Goal: Information Seeking & Learning: Find specific fact

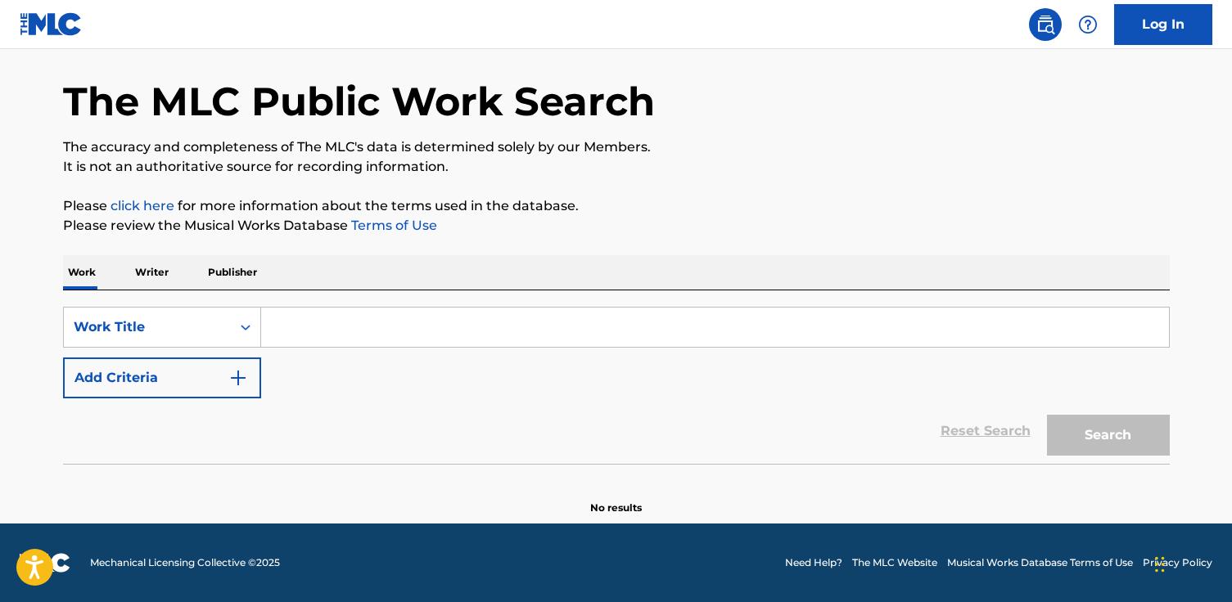
click at [322, 336] on input "Search Form" at bounding box center [715, 327] width 908 height 39
paste input "Seems Like Old Times"
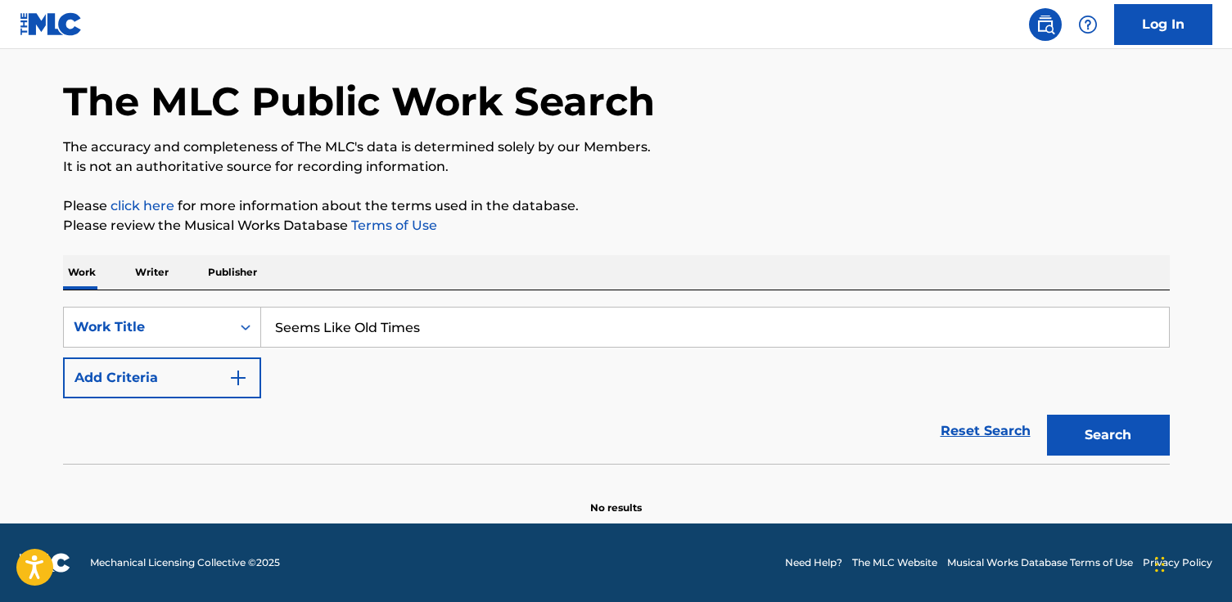
type input "Seems Like Old Times"
click at [1047, 415] on button "Search" at bounding box center [1108, 435] width 123 height 41
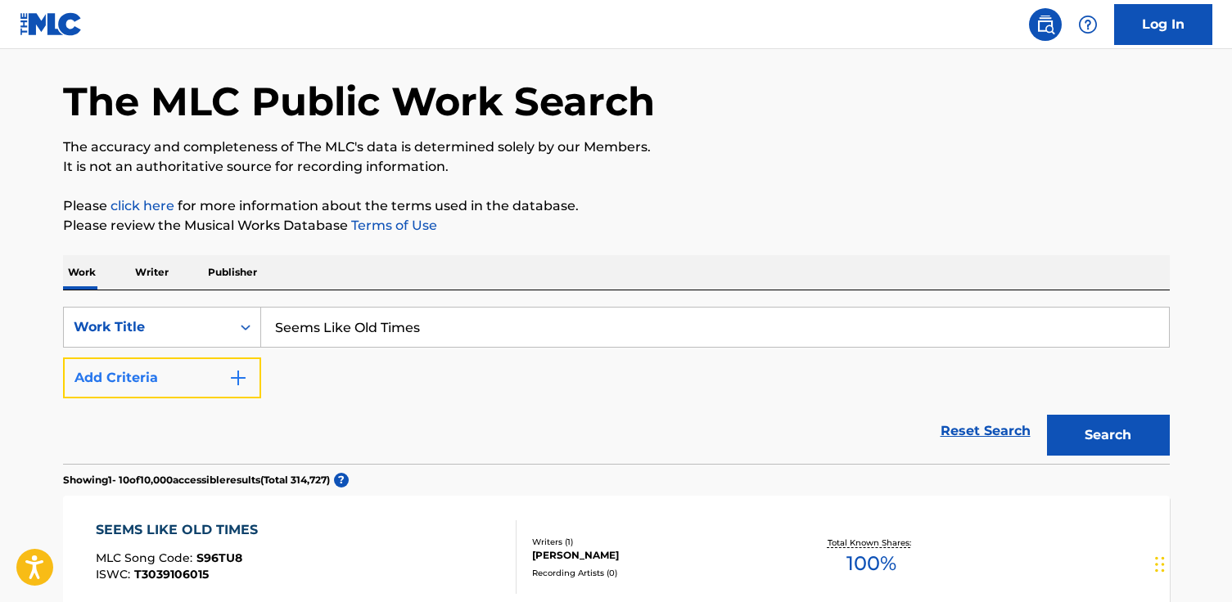
click at [168, 381] on button "Add Criteria" at bounding box center [162, 378] width 198 height 41
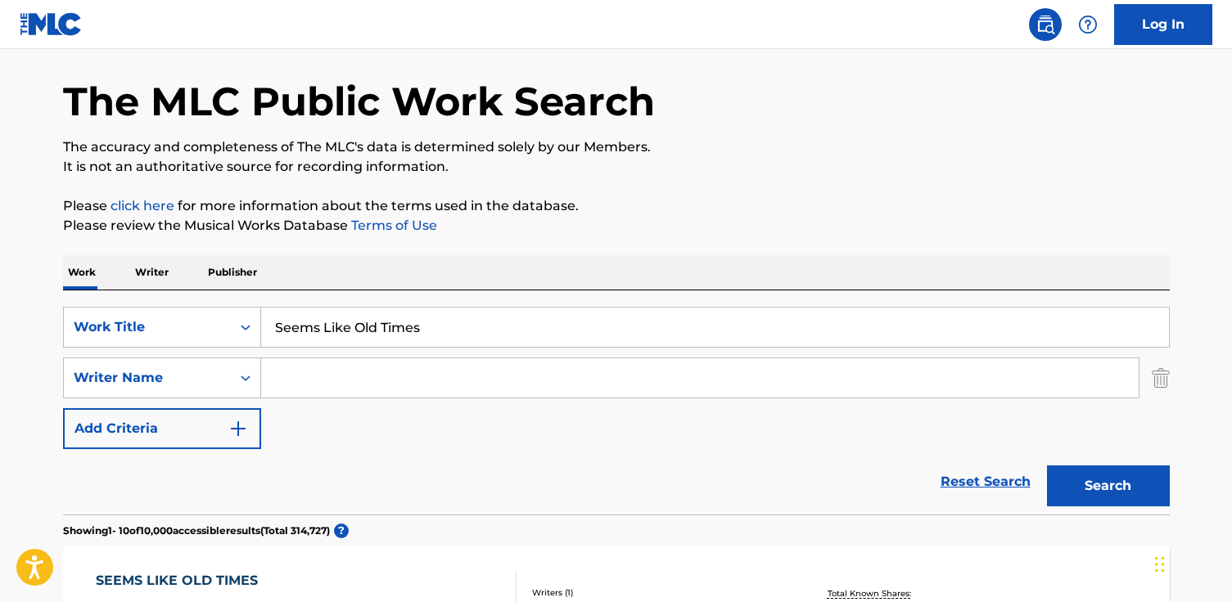
click at [300, 390] on input "Search Form" at bounding box center [699, 377] width 877 height 39
type input "laufey"
click at [1047, 466] on button "Search" at bounding box center [1108, 486] width 123 height 41
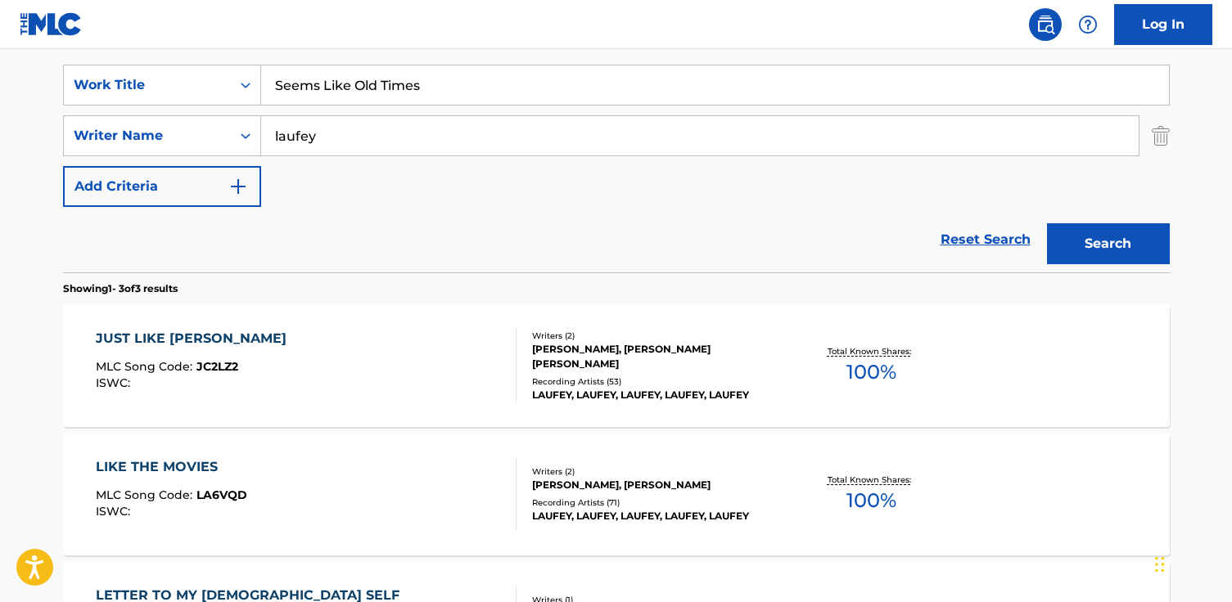
scroll to position [283, 0]
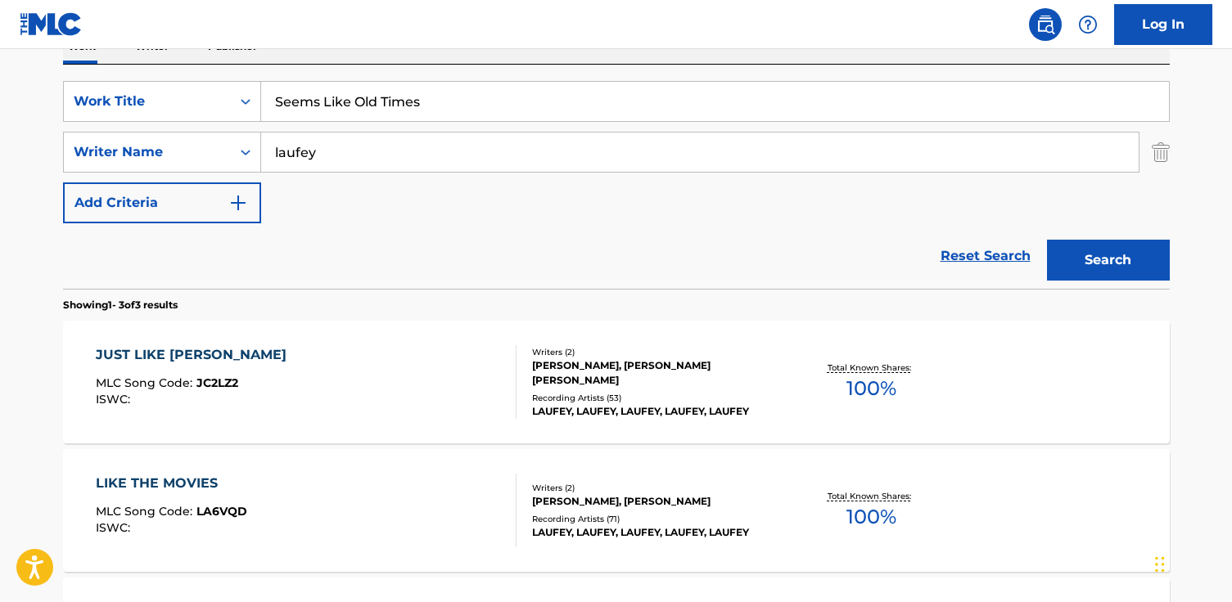
drag, startPoint x: 462, startPoint y: 100, endPoint x: 42, endPoint y: 53, distance: 422.4
click at [42, 55] on main "The MLC Public Work Search The accuracy and completeness of The MLC's data is d…" at bounding box center [616, 276] width 1232 height 1020
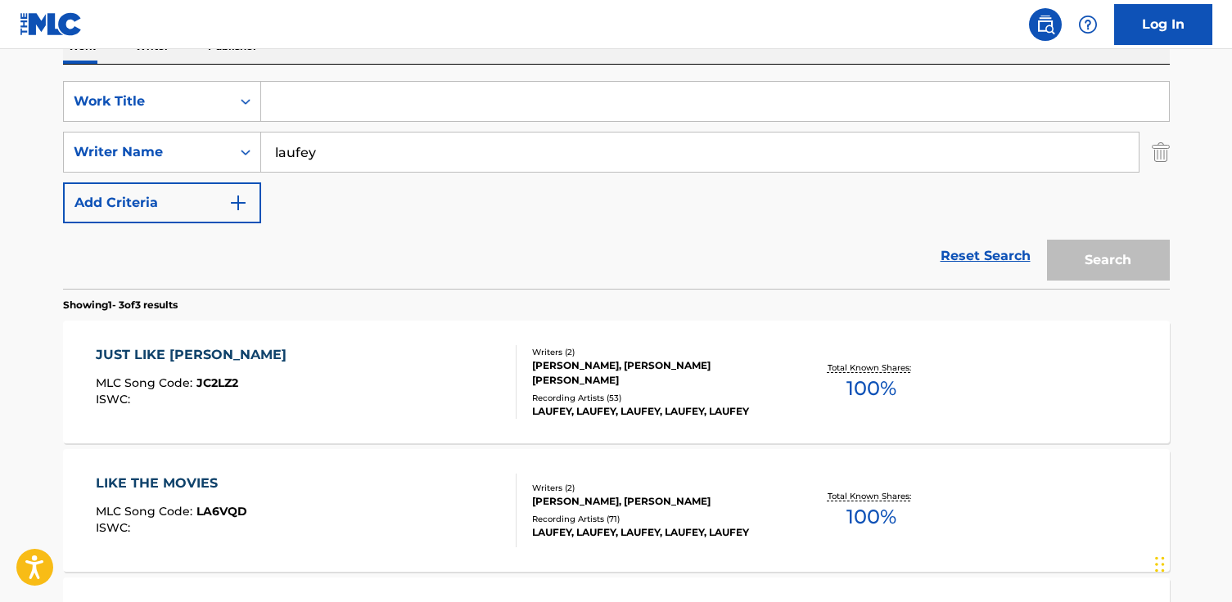
paste input "Mucho Macho, Pt. 2"
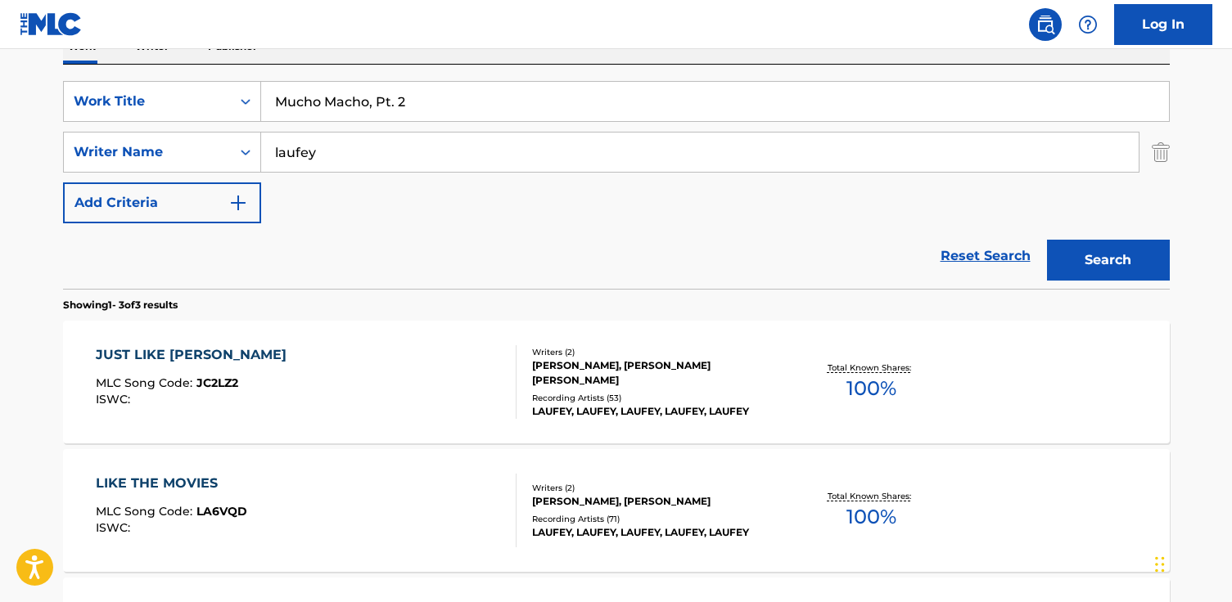
type input "Mucho Macho, Pt. 2"
click at [1047, 240] on button "Search" at bounding box center [1108, 260] width 123 height 41
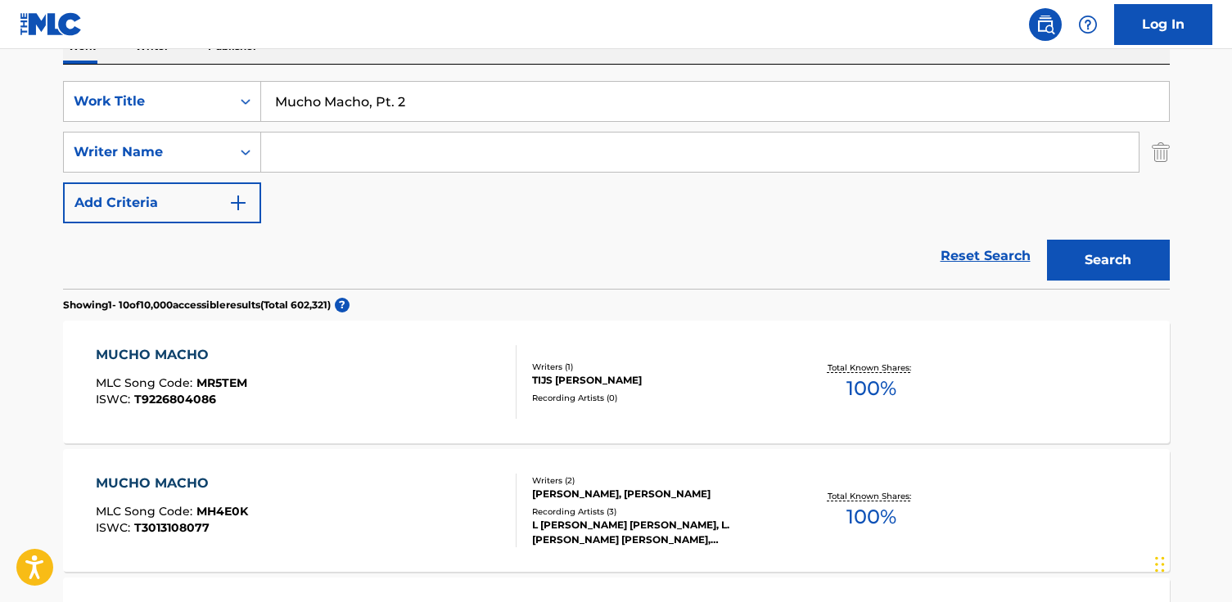
paste input "[PERSON_NAME]"
click at [1047, 240] on button "Search" at bounding box center [1108, 260] width 123 height 41
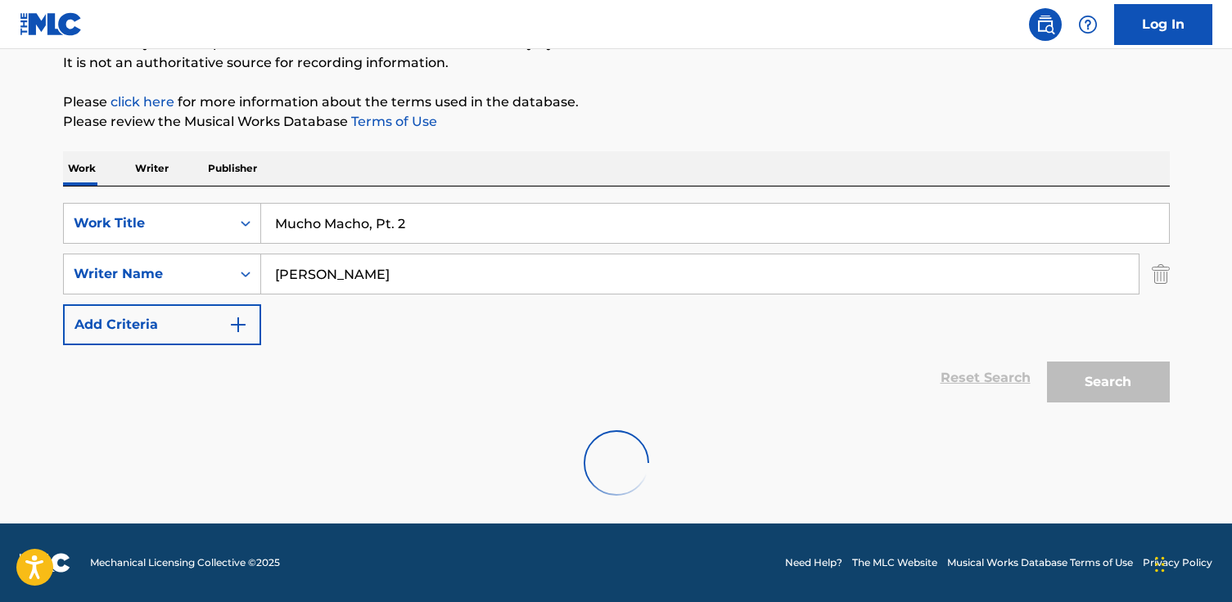
scroll to position [108, 0]
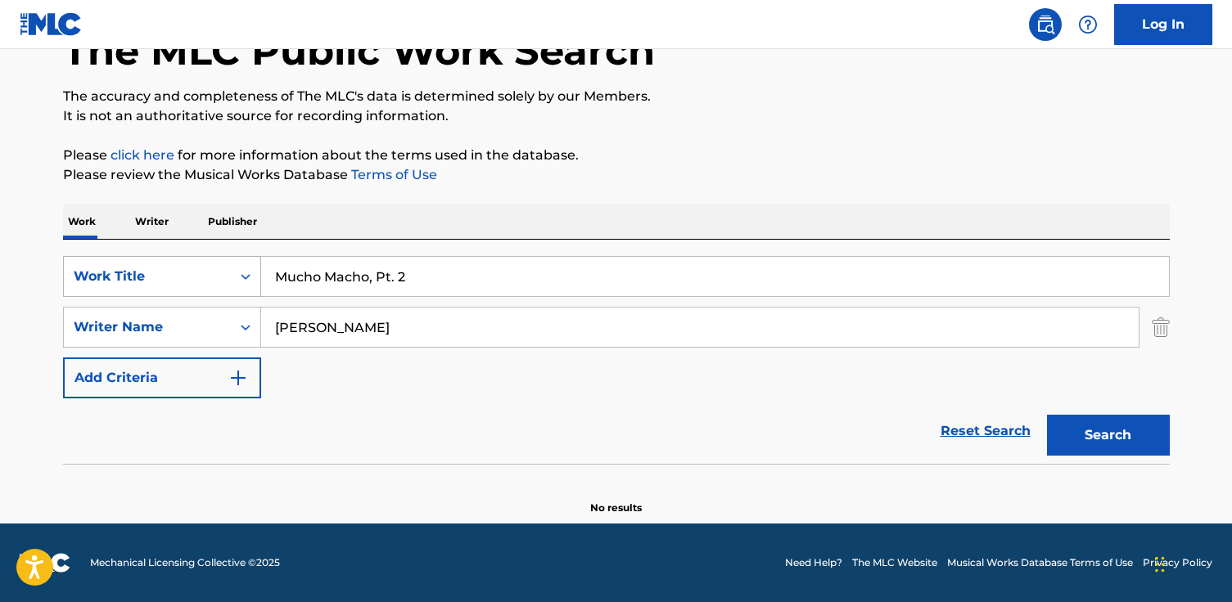
drag, startPoint x: 298, startPoint y: 331, endPoint x: 97, endPoint y: 282, distance: 206.4
click at [97, 282] on div "SearchWithCriteriae285cb82-3ac2-492d-8040-82b300884b5c Work Title Mucho Macho, …" at bounding box center [616, 327] width 1106 height 142
type input "[PERSON_NAME]"
click at [1047, 415] on button "Search" at bounding box center [1108, 435] width 123 height 41
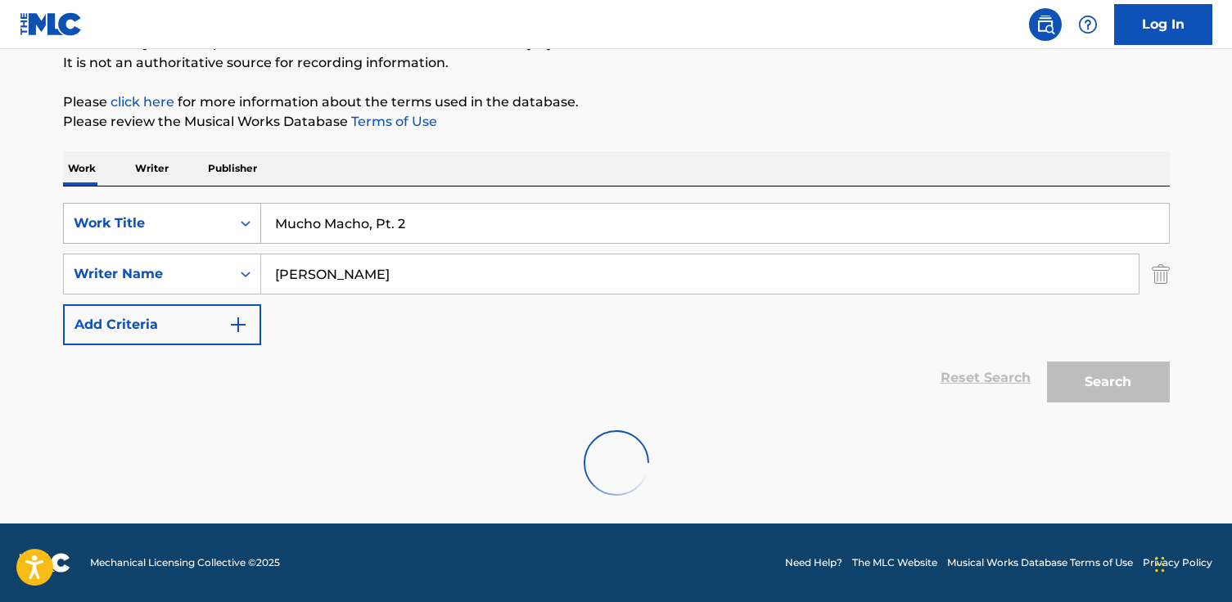
scroll to position [283, 0]
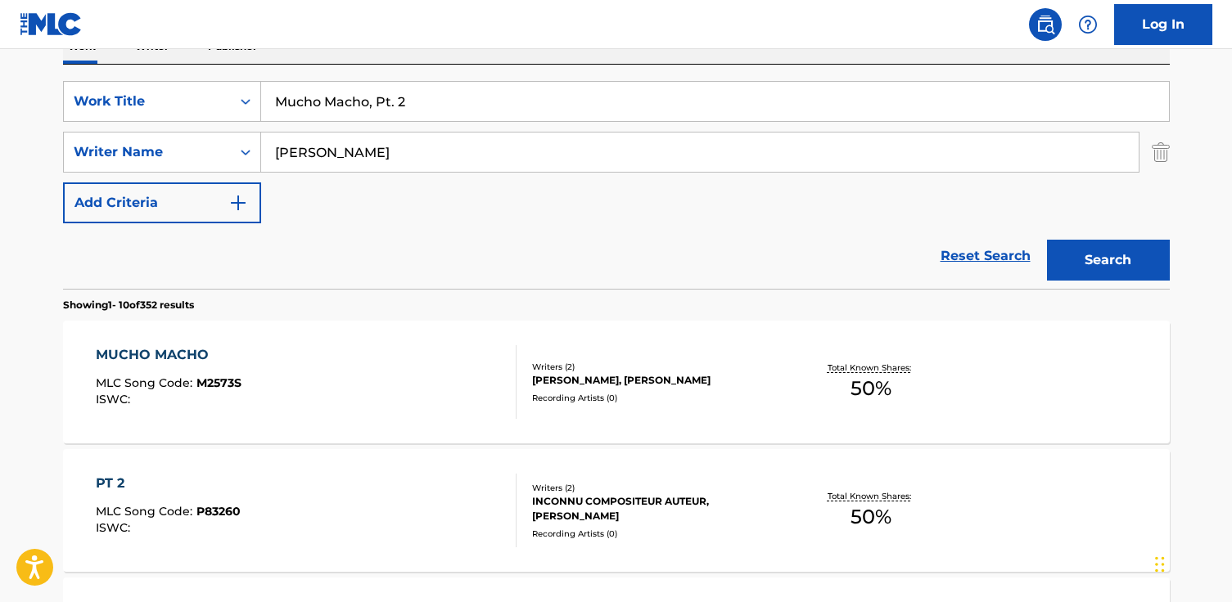
click at [303, 365] on div "MUCHO MACHO MLC Song Code : M2573S ISWC :" at bounding box center [306, 382] width 421 height 74
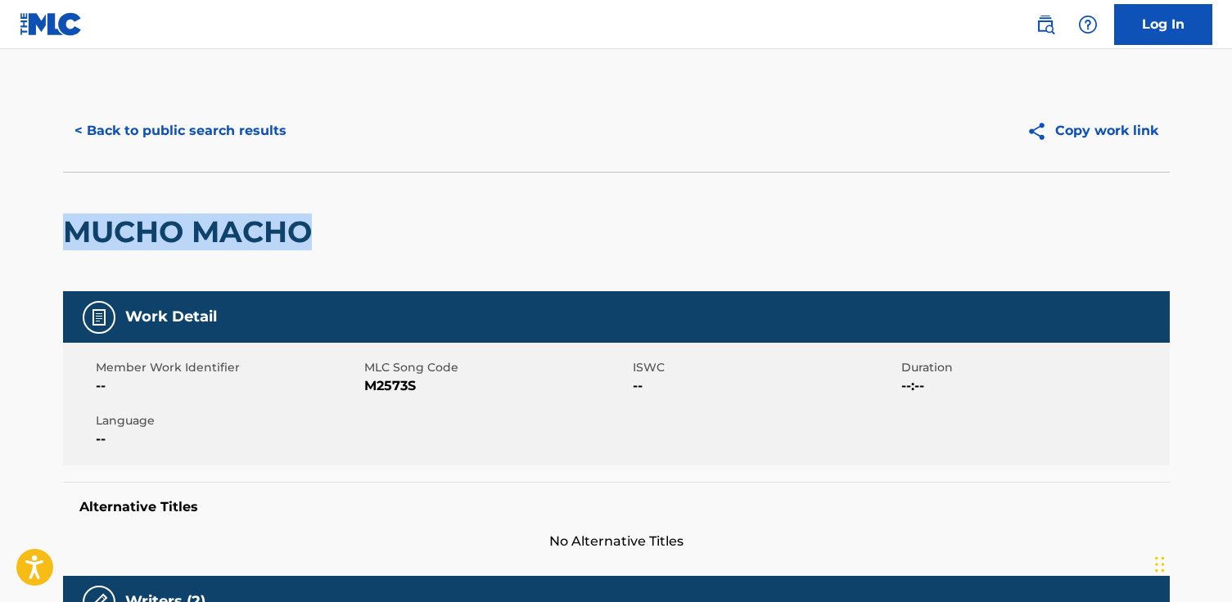
drag, startPoint x: 338, startPoint y: 241, endPoint x: 3, endPoint y: 232, distance: 334.8
copy h2 "MUCHO MACHO"
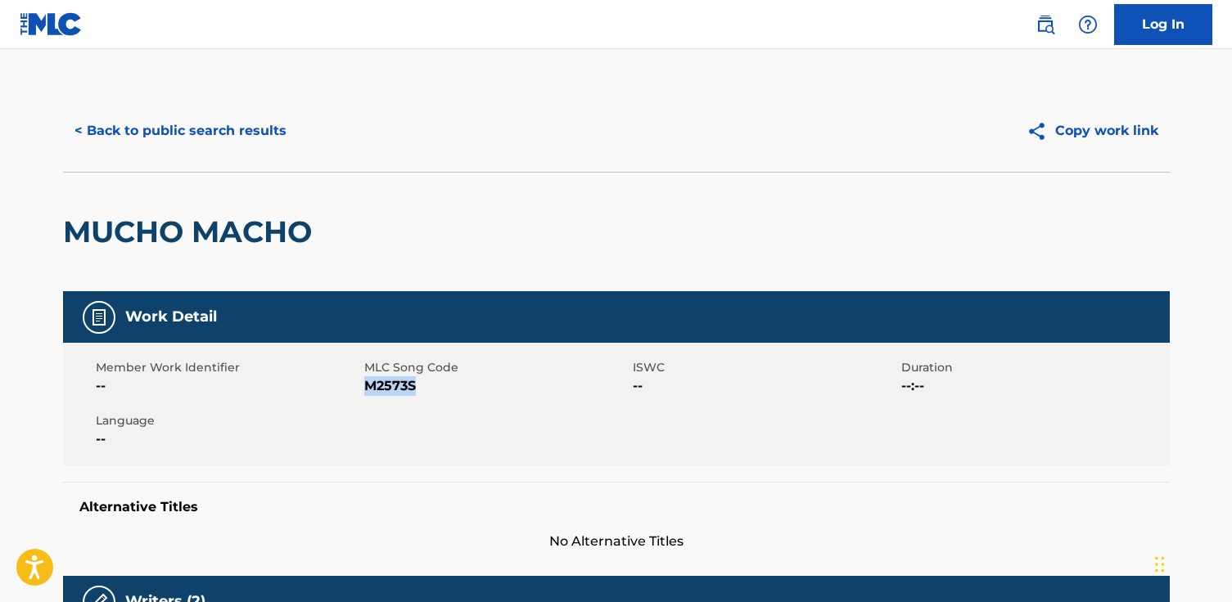
drag, startPoint x: 423, startPoint y: 390, endPoint x: 367, endPoint y: 388, distance: 55.7
click at [367, 389] on span "M2573S" at bounding box center [496, 386] width 264 height 20
copy span "M2573S"
click at [288, 139] on button "< Back to public search results" at bounding box center [180, 130] width 235 height 41
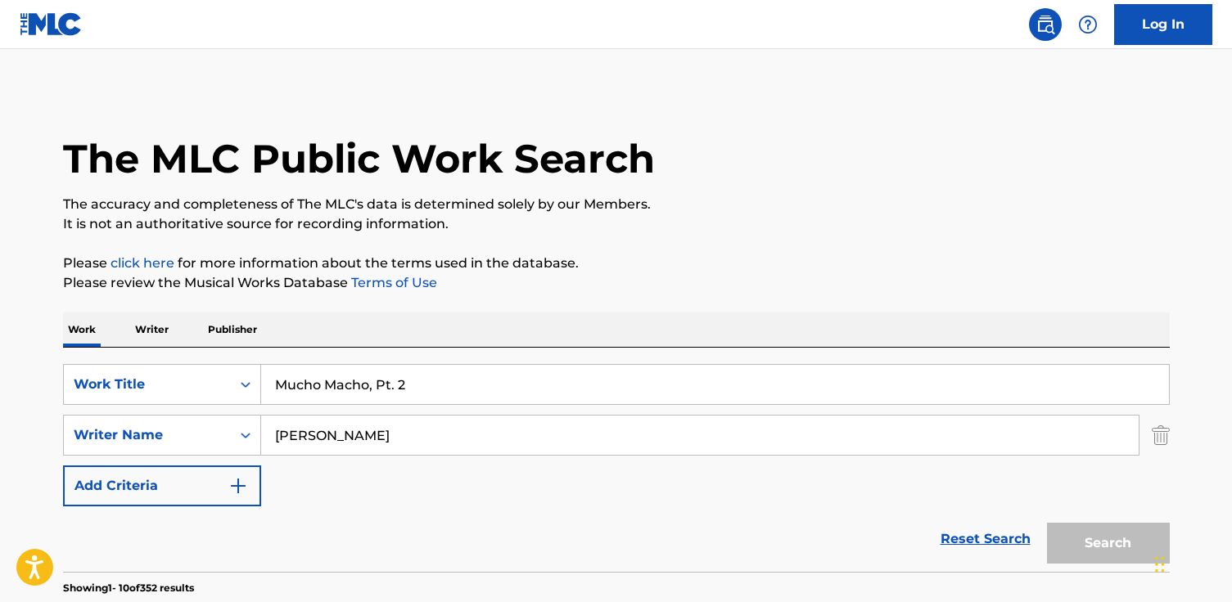
scroll to position [283, 0]
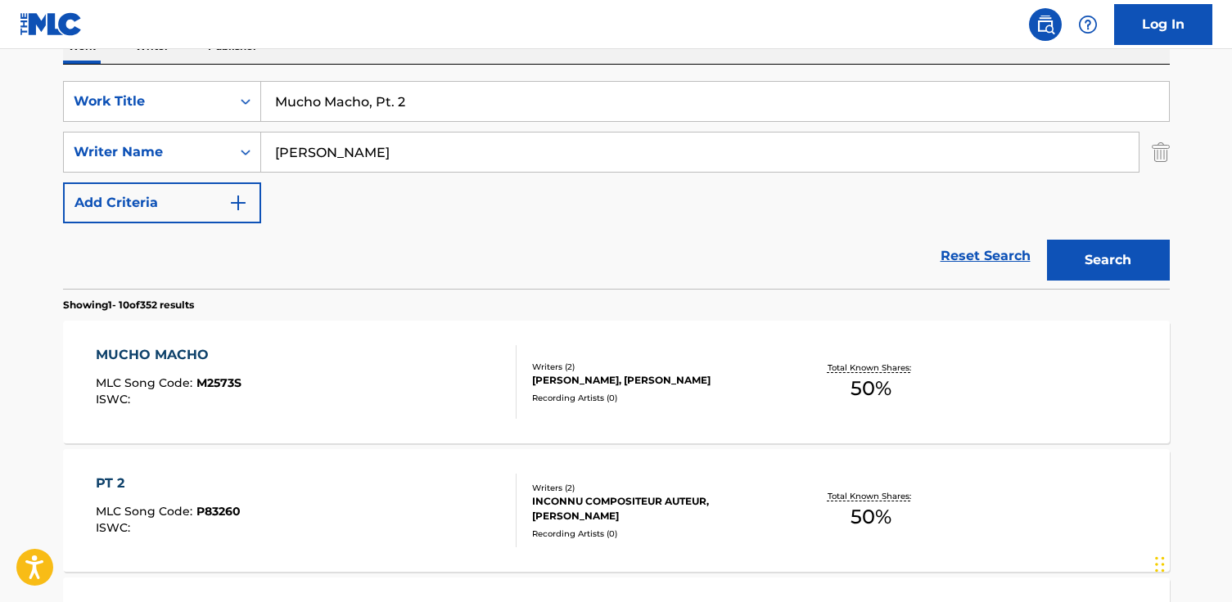
drag, startPoint x: 407, startPoint y: 106, endPoint x: 145, endPoint y: 61, distance: 265.7
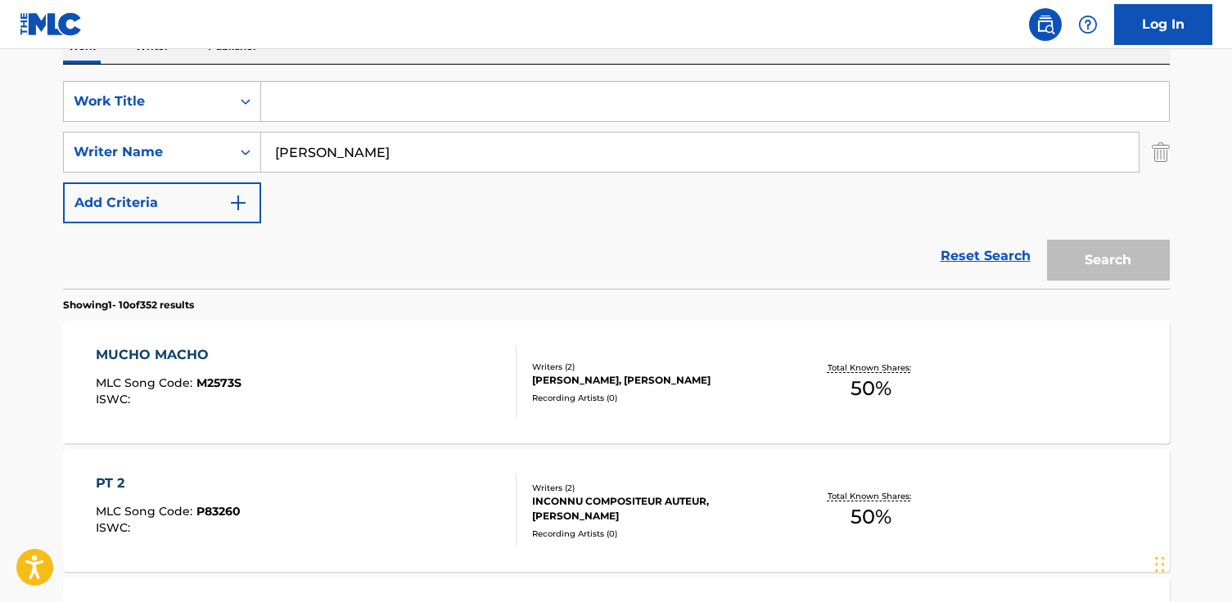
paste input "FC St. Pauli"
type input "FC St. Pauli"
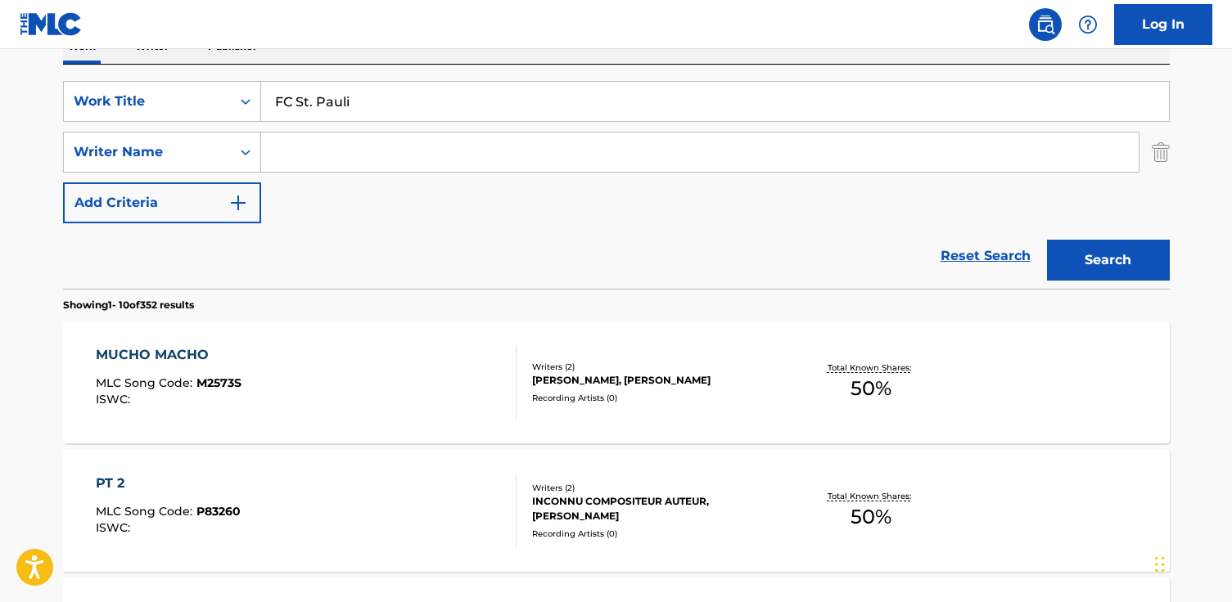
click at [1047, 240] on button "Search" at bounding box center [1108, 260] width 123 height 41
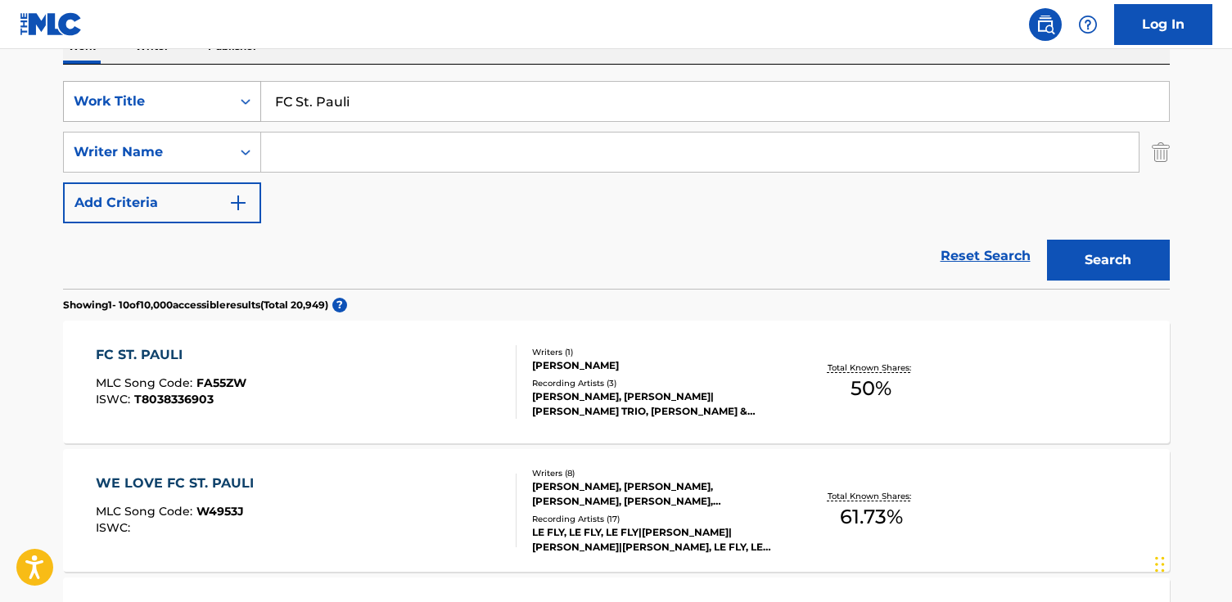
drag, startPoint x: 372, startPoint y: 97, endPoint x: 118, endPoint y: 93, distance: 253.7
click at [118, 96] on div "SearchWithCriteriae285cb82-3ac2-492d-8040-82b300884b5c Work Title FC St. Pauli" at bounding box center [616, 101] width 1106 height 41
paste input "Music for Motion: I. Beneath the Wheel"
type input "Music for Motion: I. Beneath the Wheel"
click at [1047, 240] on button "Search" at bounding box center [1108, 260] width 123 height 41
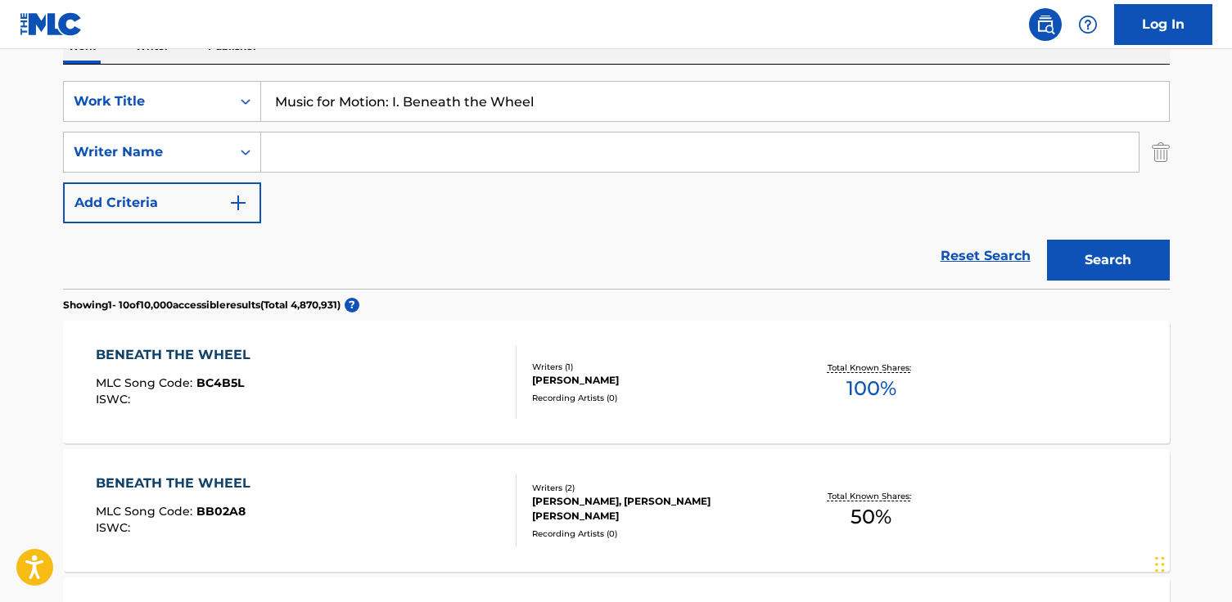
click at [493, 151] on input "Search Form" at bounding box center [699, 152] width 877 height 39
paste input "[PERSON_NAME]"
type input "[PERSON_NAME]"
click at [1047, 240] on button "Search" at bounding box center [1108, 260] width 123 height 41
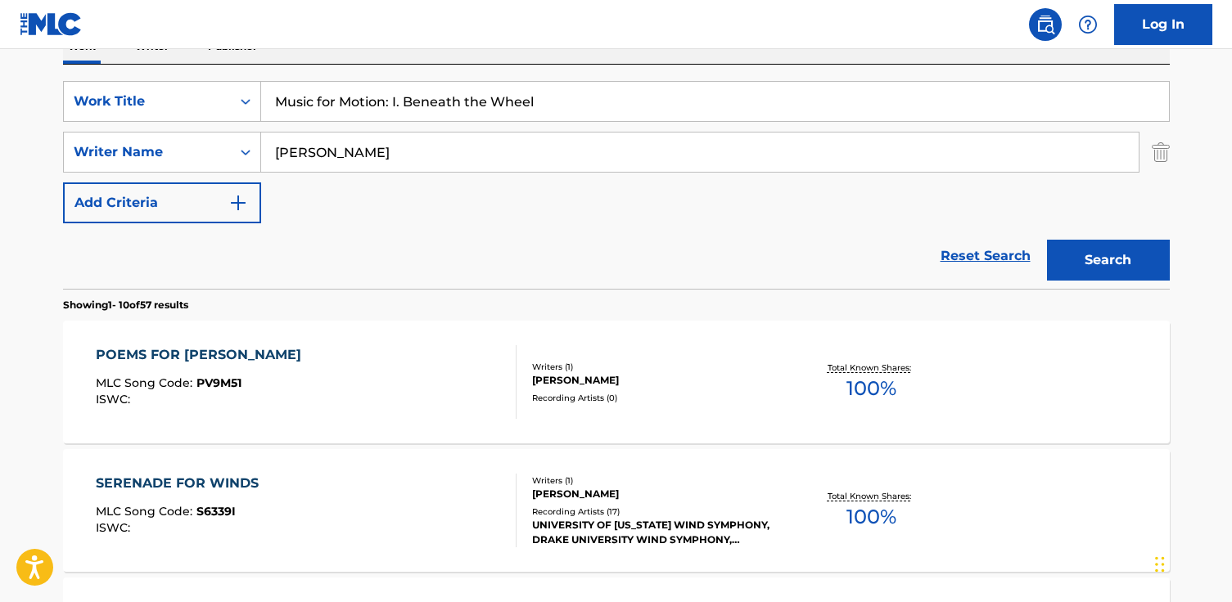
drag, startPoint x: 388, startPoint y: 101, endPoint x: 690, endPoint y: 103, distance: 302.0
click at [690, 103] on input "Music for Motion: I. Beneath the Wheel" at bounding box center [715, 101] width 908 height 39
type input "Music for Motion"
click at [1047, 240] on button "Search" at bounding box center [1108, 260] width 123 height 41
click at [344, 498] on div "SERENADE FOR WINDS MLC Song Code : S6339I ISWC :" at bounding box center [306, 511] width 421 height 74
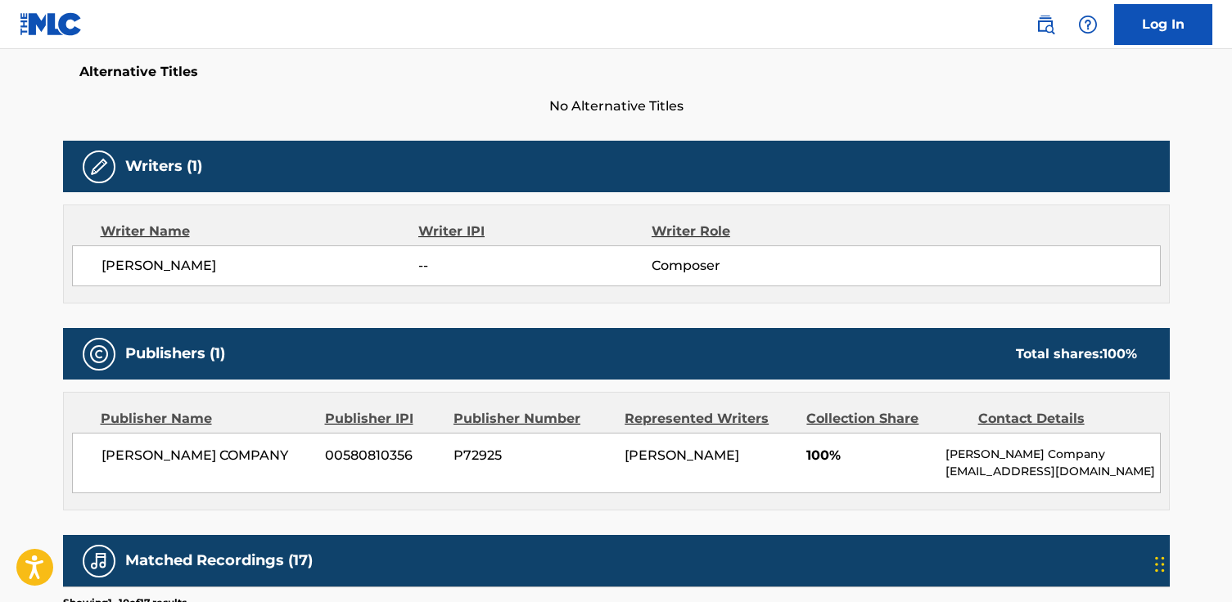
scroll to position [433, 0]
